Goal: Task Accomplishment & Management: Manage account settings

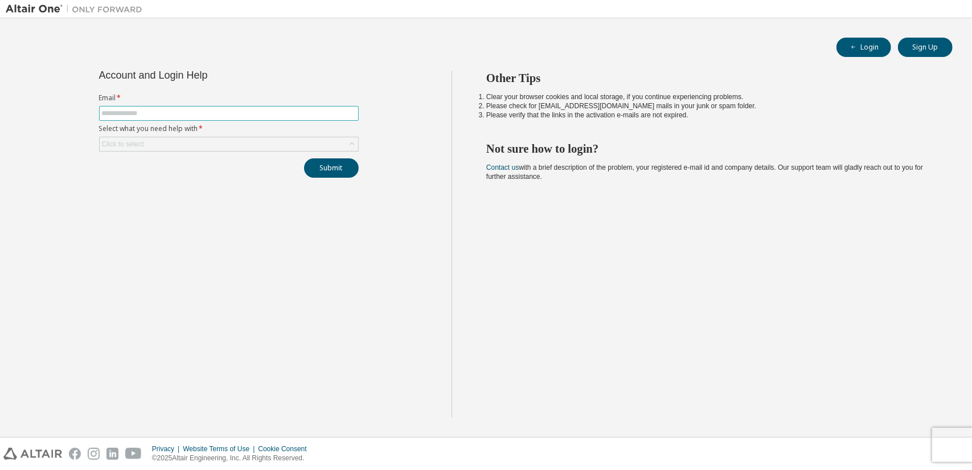
click at [265, 112] on input "text" at bounding box center [229, 113] width 254 height 9
type input "**********"
click at [233, 144] on div "Click to select" at bounding box center [229, 144] width 258 height 14
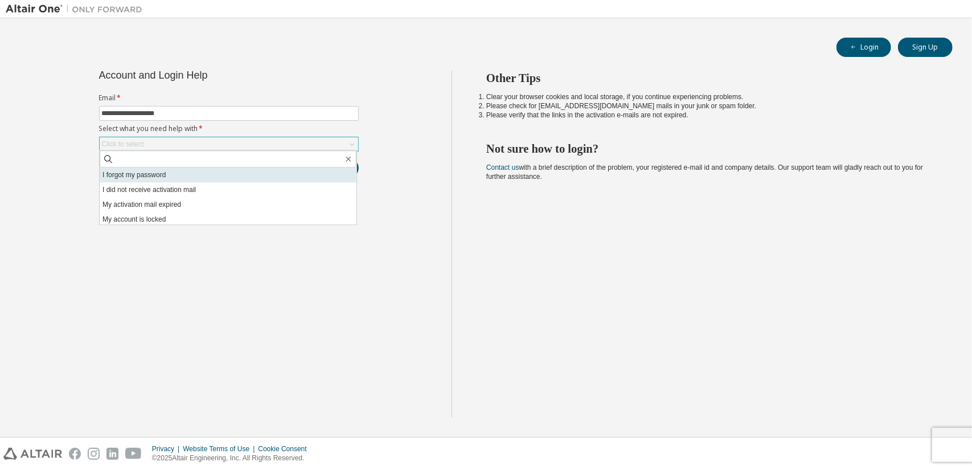
click at [226, 177] on li "I forgot my password" at bounding box center [228, 174] width 257 height 15
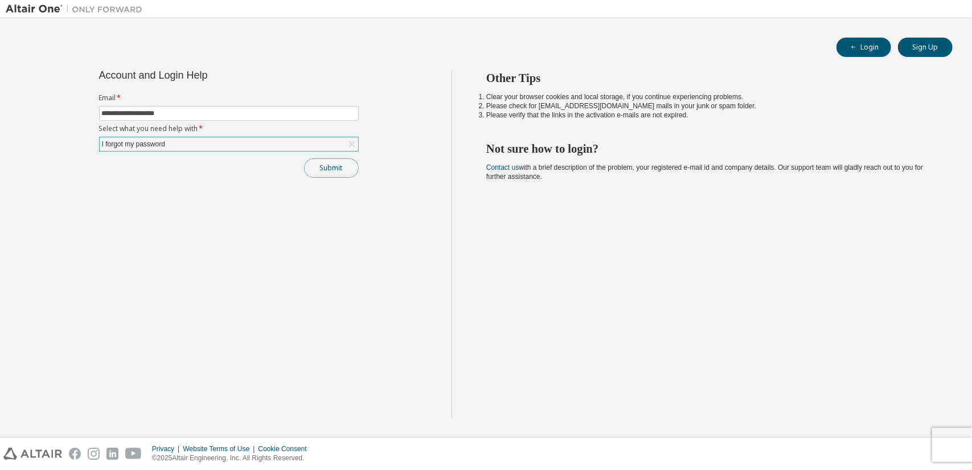
click at [344, 173] on button "Submit" at bounding box center [331, 167] width 55 height 19
click at [311, 165] on button "Submit" at bounding box center [331, 167] width 55 height 19
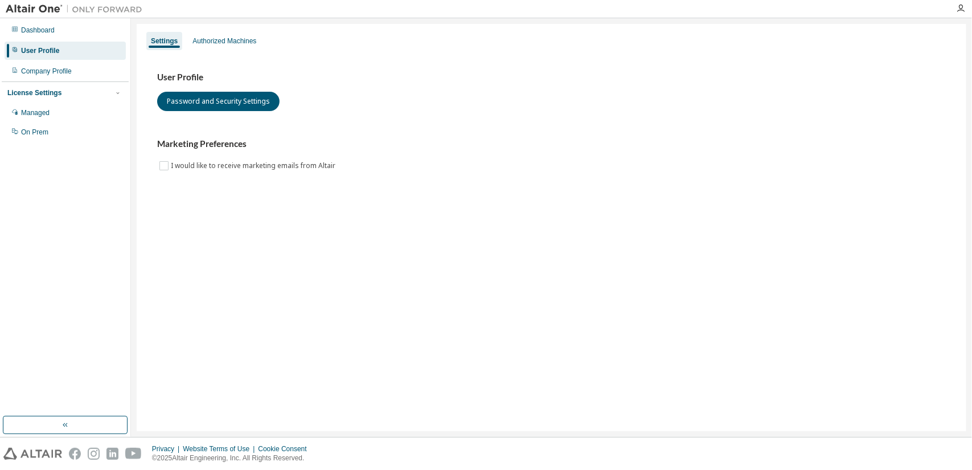
click at [47, 11] on img at bounding box center [77, 8] width 142 height 11
click at [33, 7] on img at bounding box center [77, 8] width 142 height 11
click at [21, 30] on div "Dashboard" at bounding box center [38, 30] width 34 height 9
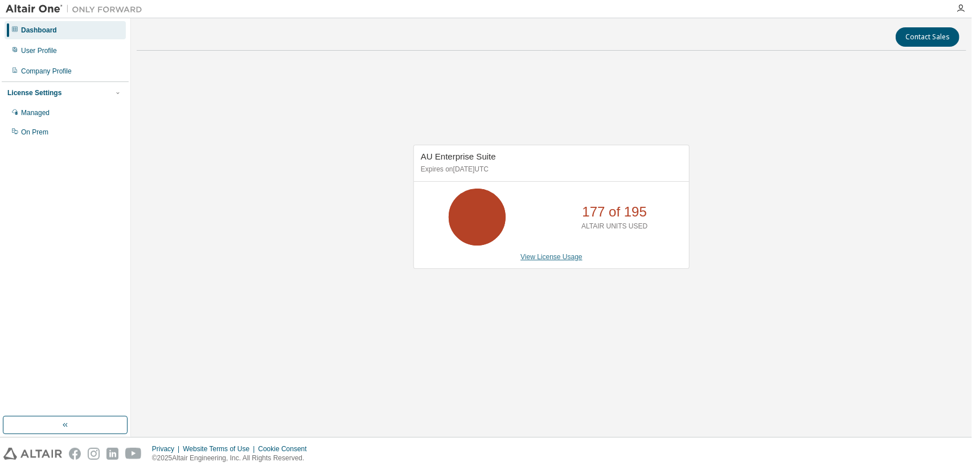
click at [534, 257] on link "View License Usage" at bounding box center [551, 257] width 62 height 8
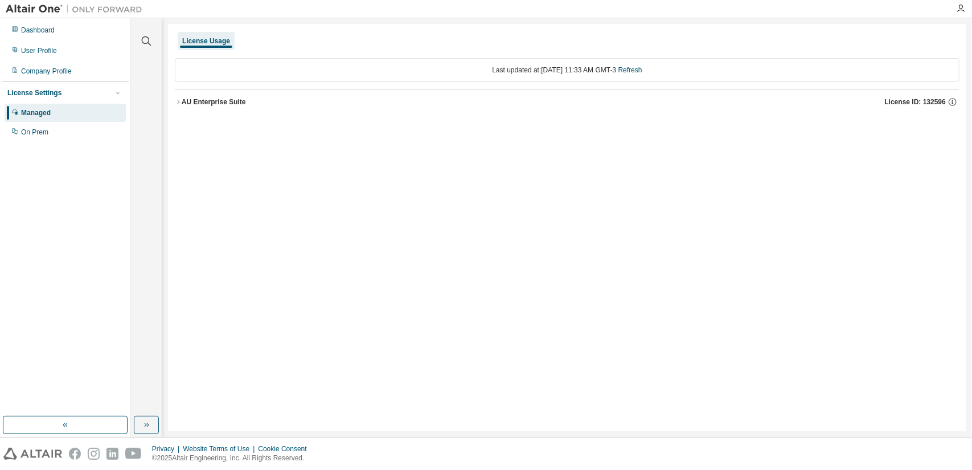
click at [178, 100] on icon "button" at bounding box center [178, 101] width 7 height 7
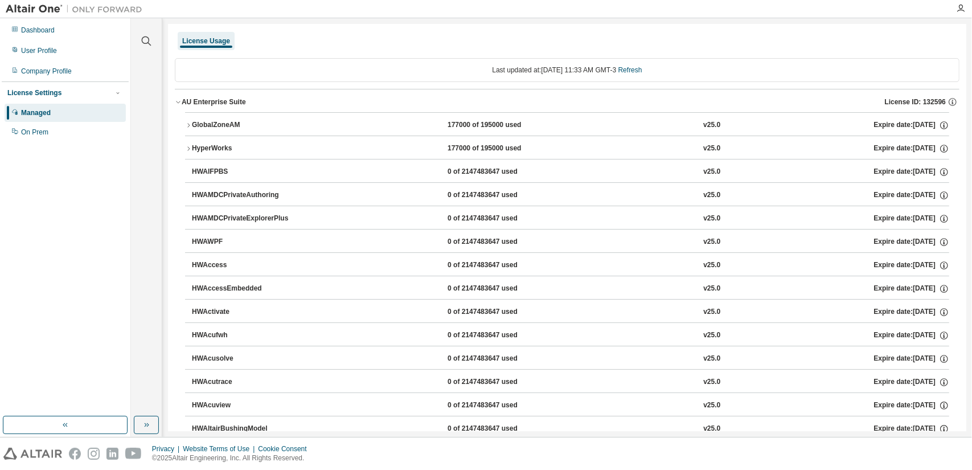
click at [180, 99] on icon "button" at bounding box center [178, 101] width 7 height 7
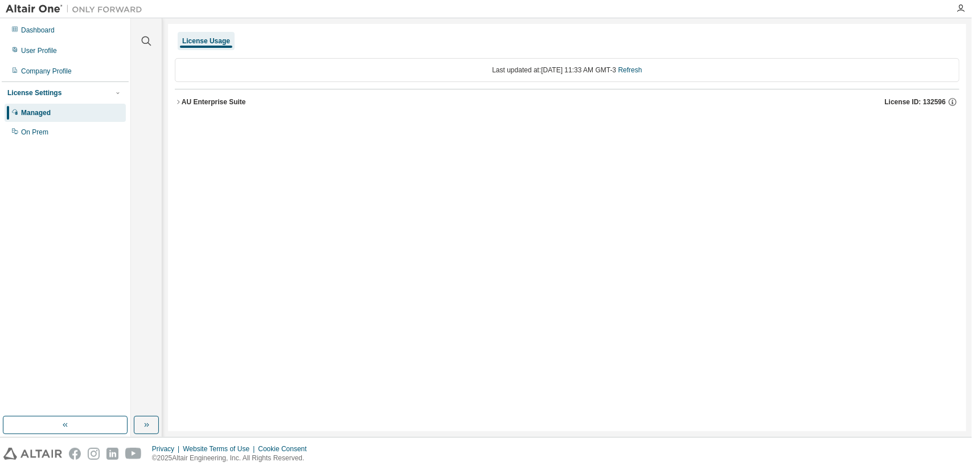
click at [180, 99] on icon "button" at bounding box center [178, 101] width 7 height 7
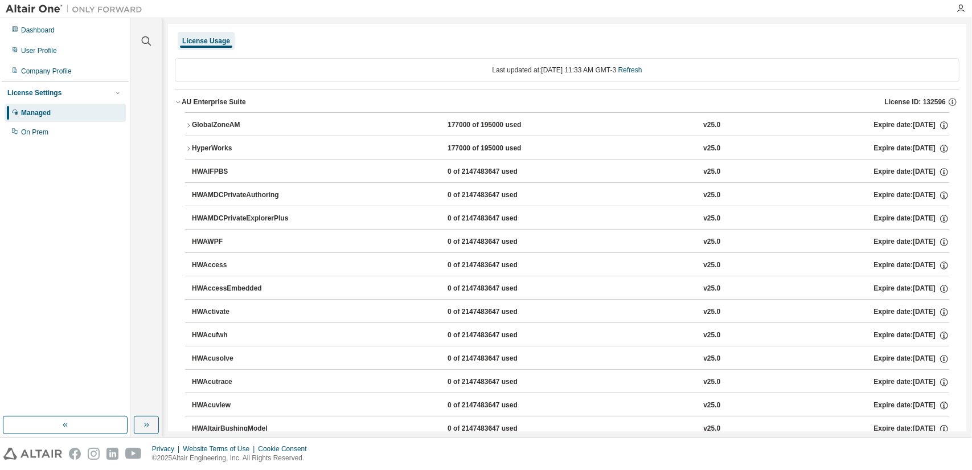
click at [180, 99] on icon "button" at bounding box center [178, 101] width 7 height 7
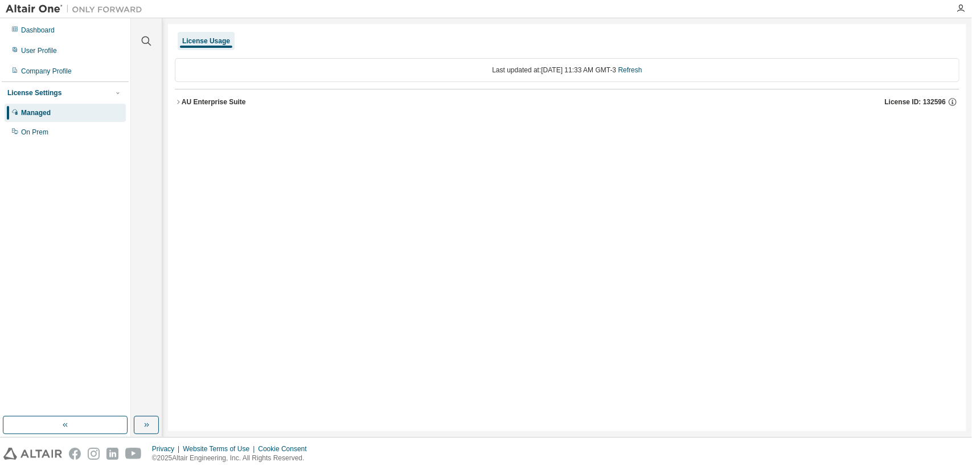
click at [37, 7] on img at bounding box center [77, 8] width 142 height 11
click at [40, 69] on div "Company Profile" at bounding box center [46, 71] width 51 height 9
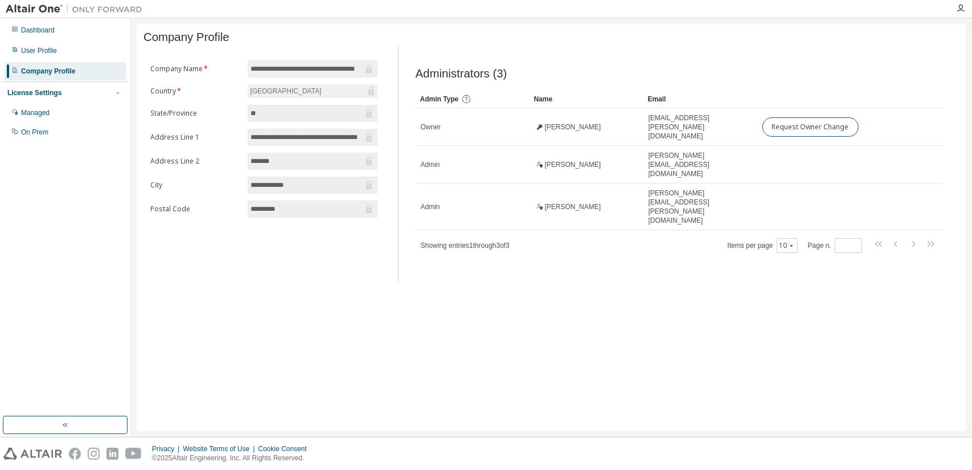
click at [40, 66] on div "Company Profile" at bounding box center [65, 71] width 121 height 18
click at [39, 56] on div "User Profile" at bounding box center [65, 51] width 121 height 18
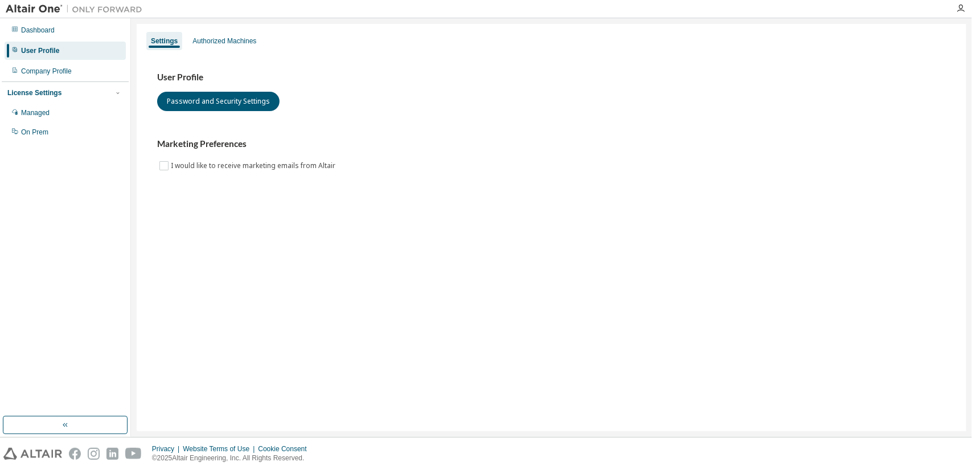
click at [39, 39] on div "Dashboard User Profile Company Profile License Settings Managed On Prem" at bounding box center [65, 81] width 127 height 122
click at [40, 32] on div "Dashboard" at bounding box center [38, 30] width 34 height 9
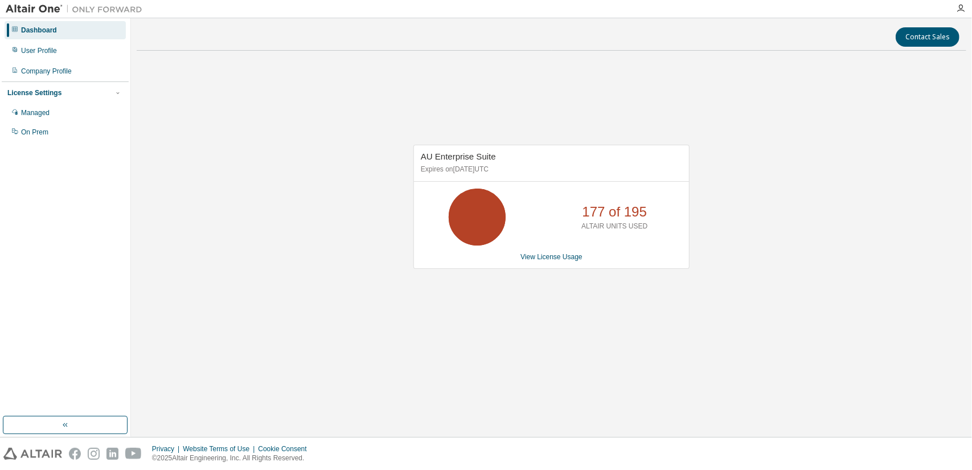
click at [41, 4] on img at bounding box center [77, 8] width 142 height 11
